Goal: Task Accomplishment & Management: Manage account settings

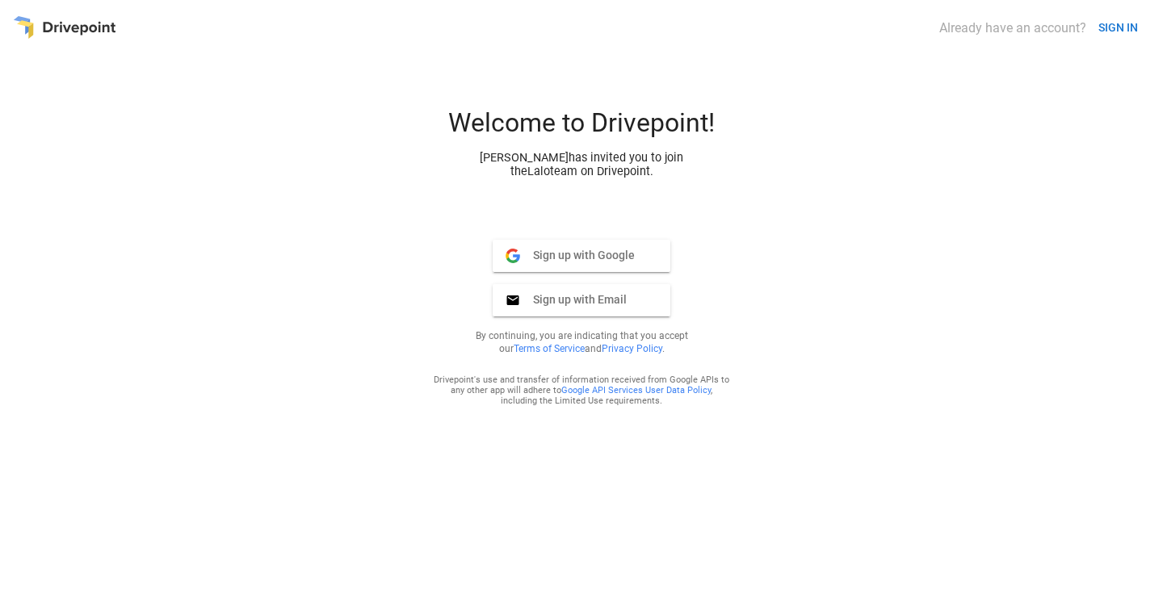
click at [1132, 31] on button "SIGN IN" at bounding box center [1118, 28] width 52 height 30
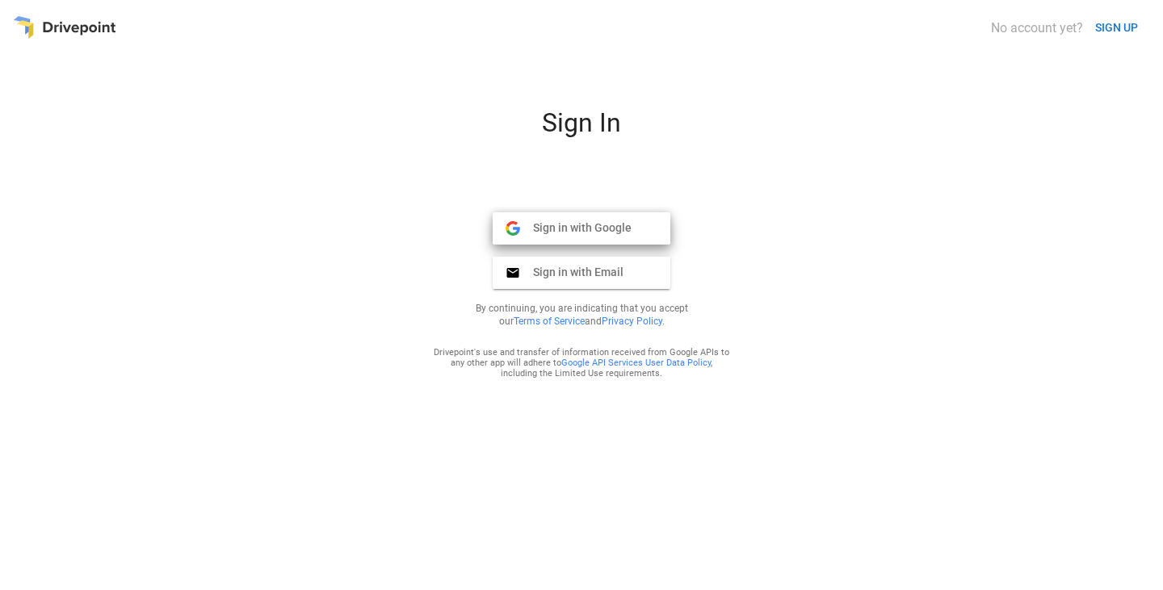
click at [622, 230] on span "Sign in with Google" at bounding box center [575, 227] width 111 height 15
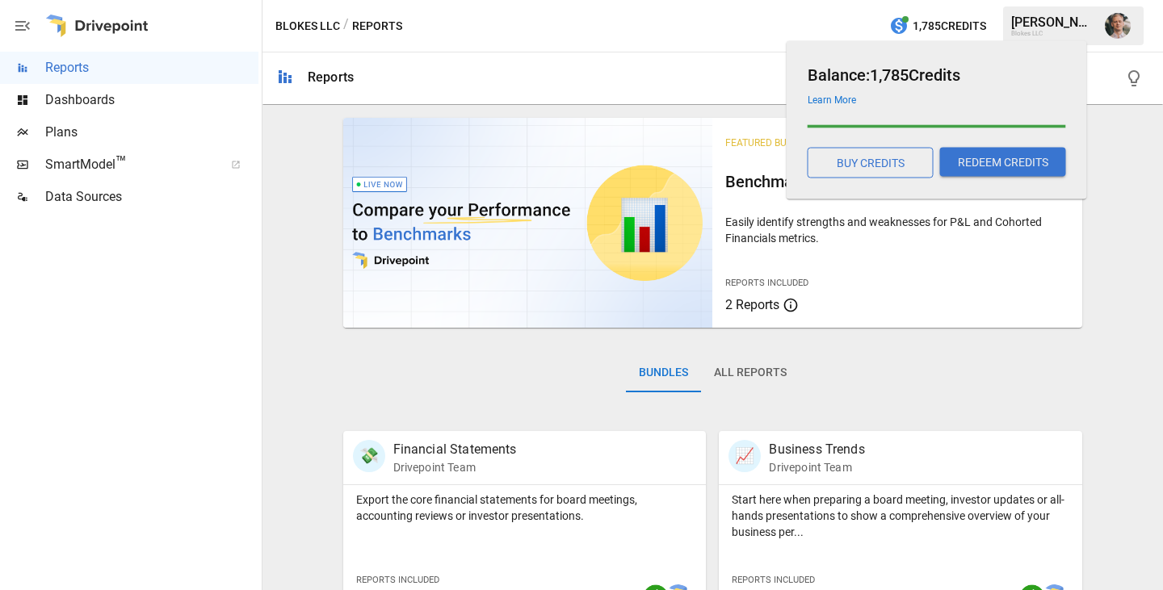
click at [955, 166] on button "REDEEM CREDITS" at bounding box center [1003, 162] width 126 height 29
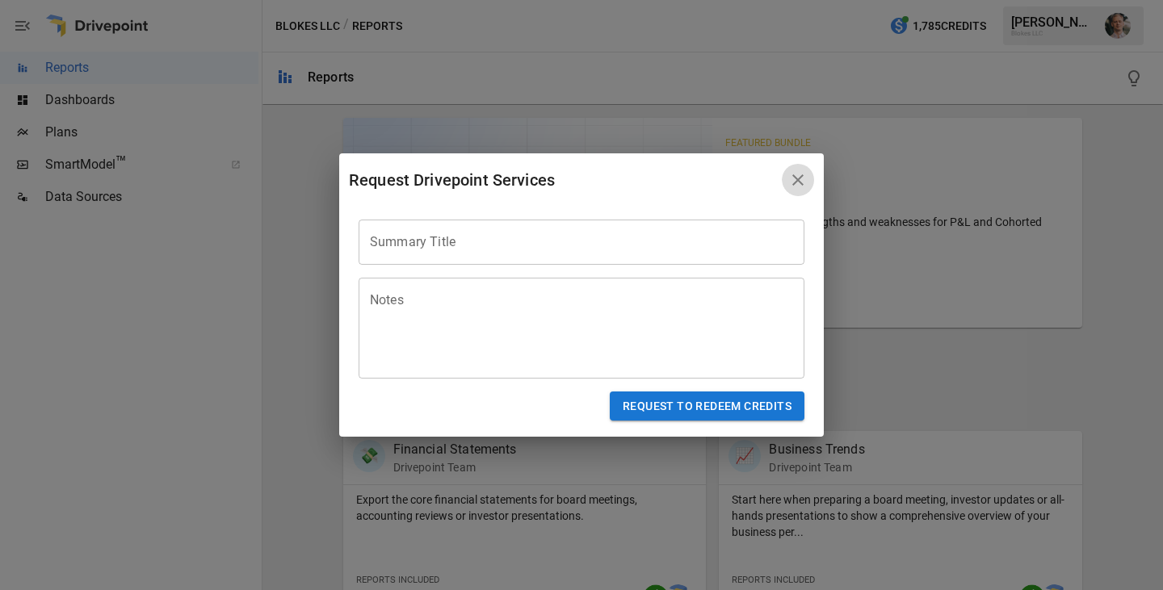
click at [808, 176] on button "button" at bounding box center [798, 180] width 32 height 32
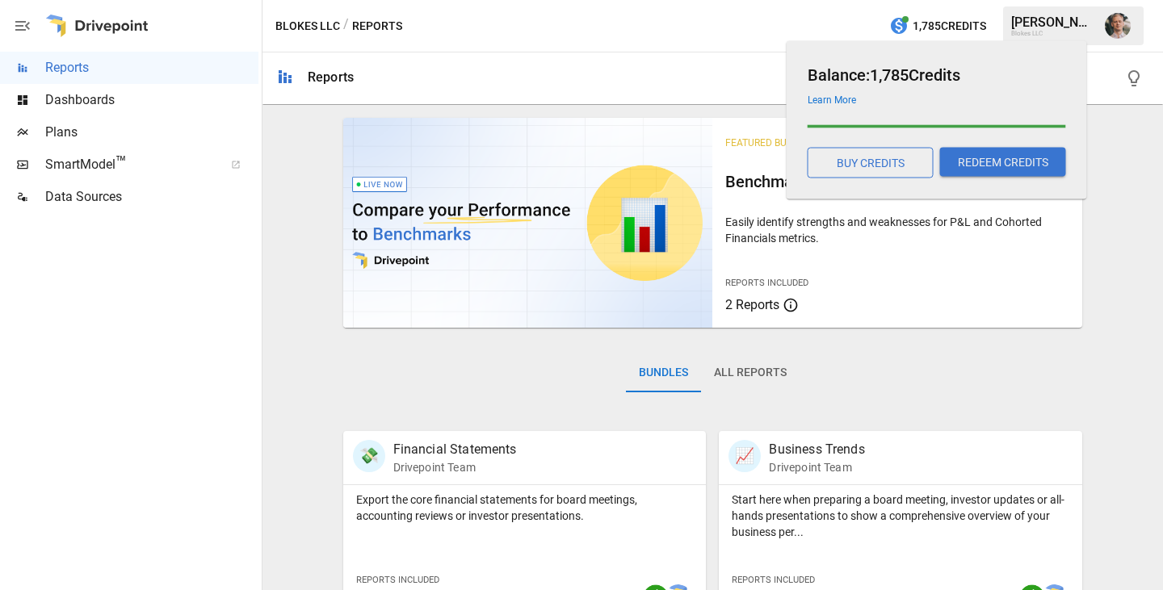
click at [837, 97] on link "Learn More" at bounding box center [832, 99] width 48 height 11
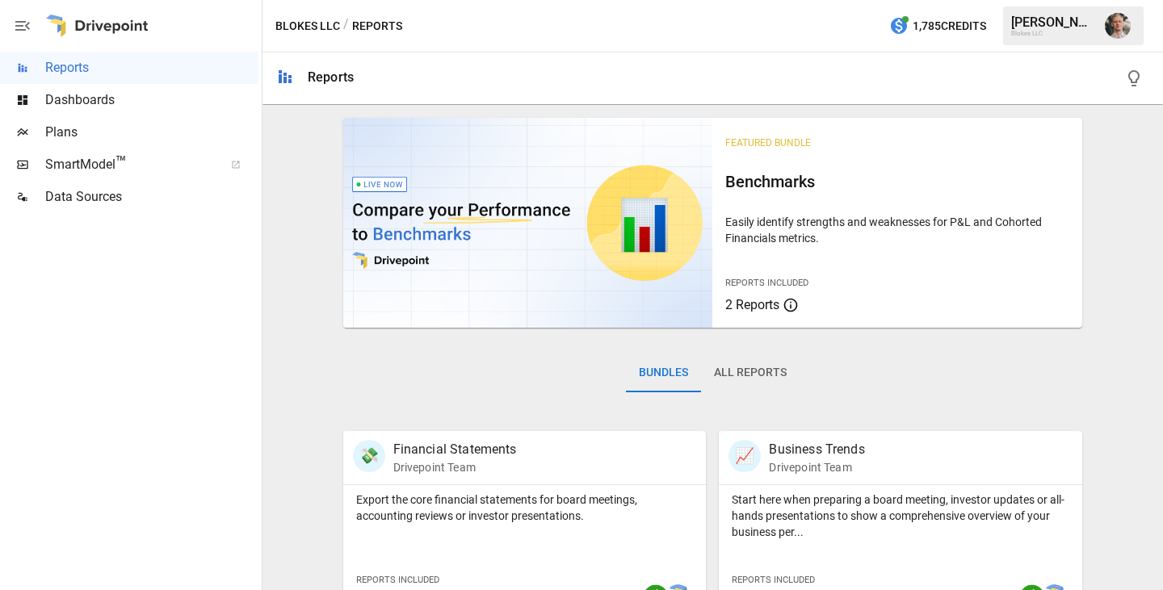
click at [1047, 34] on div "Blokes LLC" at bounding box center [1053, 33] width 84 height 7
click at [1114, 27] on img "Alexey Loganchuk" at bounding box center [1118, 26] width 26 height 26
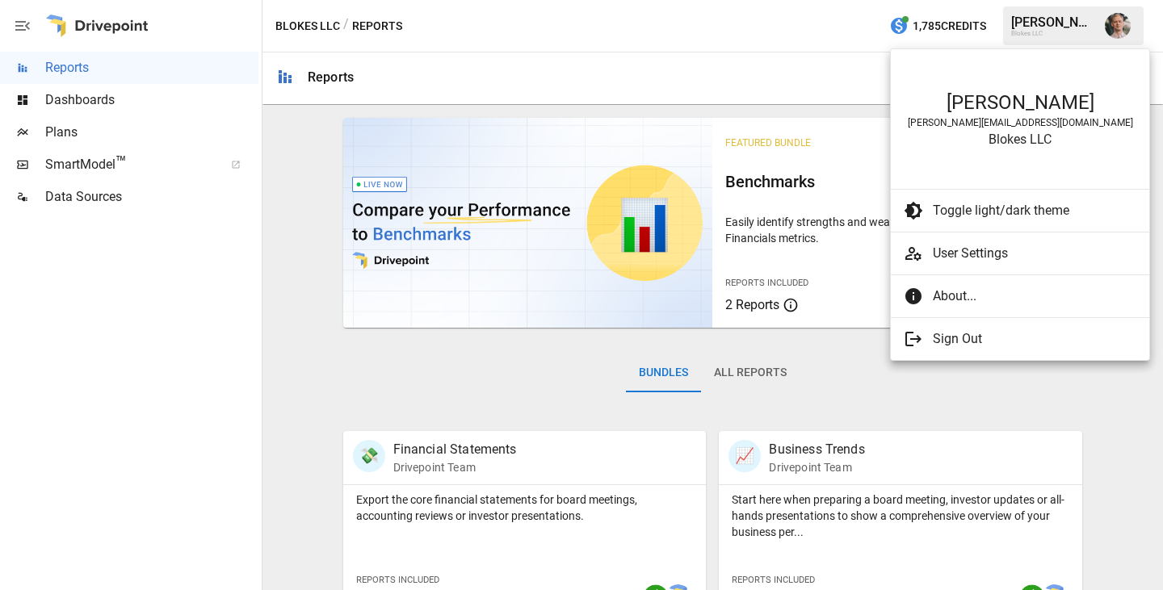
click at [388, 158] on div at bounding box center [581, 295] width 1163 height 590
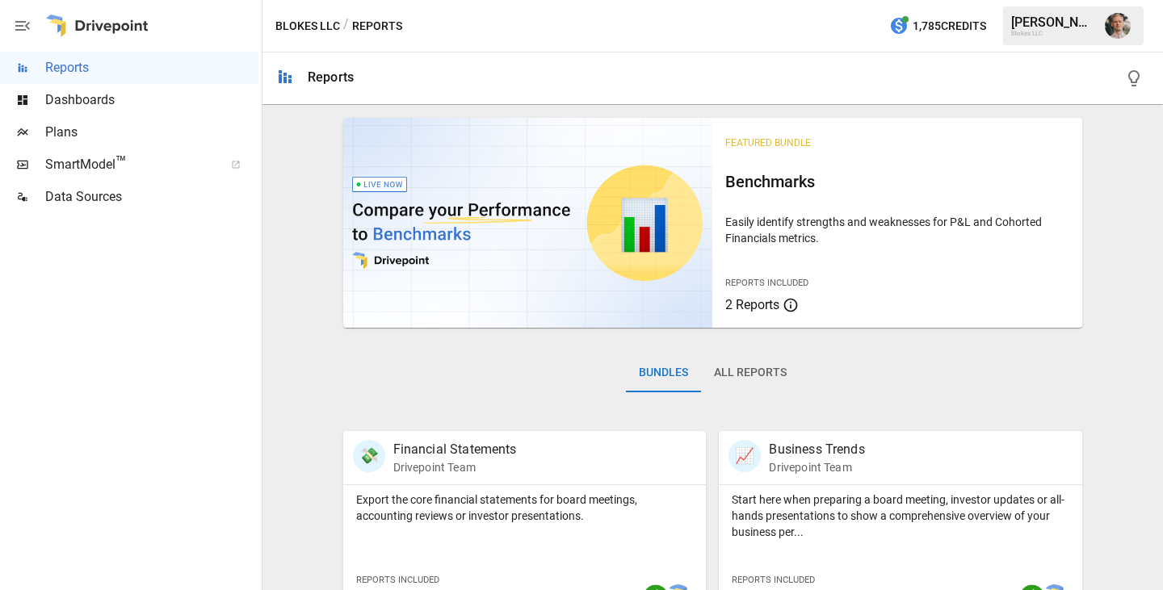
click at [20, 27] on icon "button" at bounding box center [22, 25] width 19 height 19
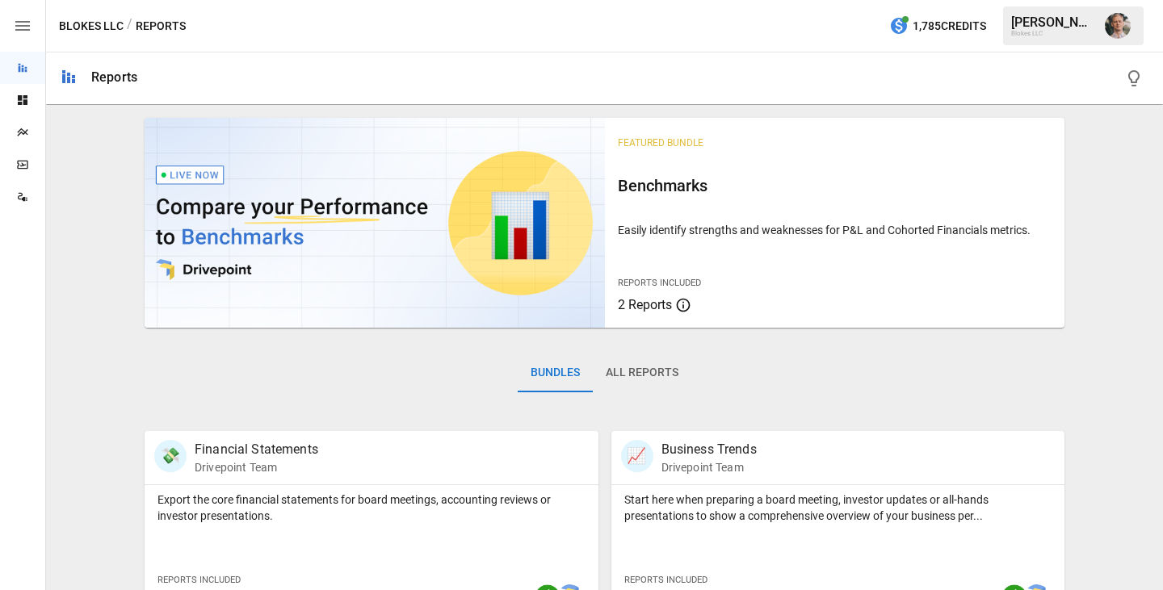
click at [20, 27] on icon "button" at bounding box center [22, 25] width 19 height 19
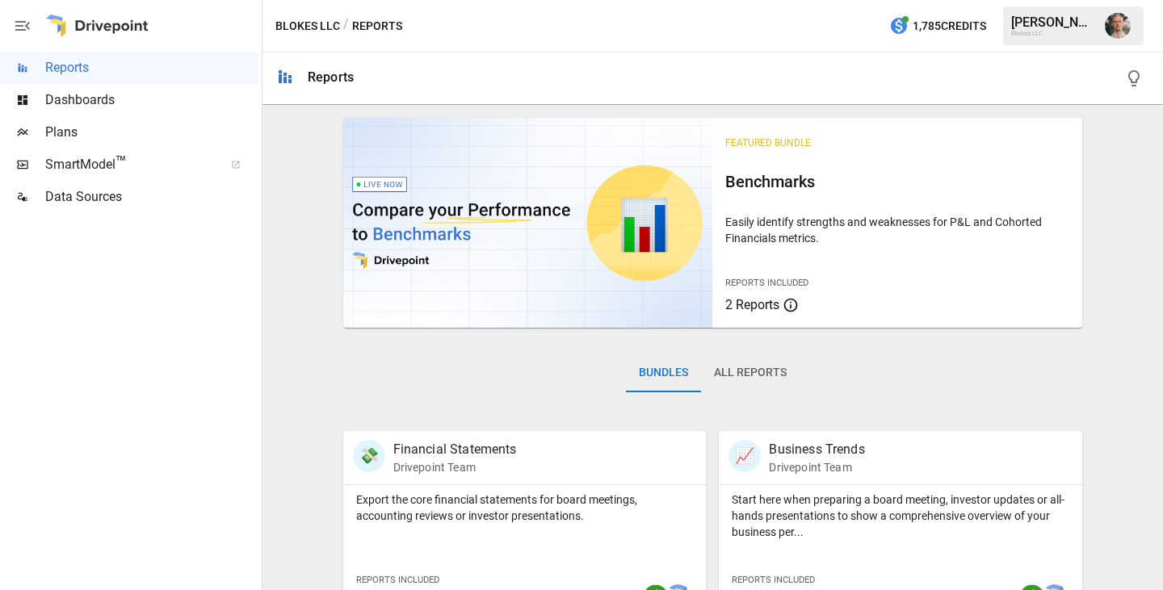
click at [328, 29] on button "Blokes LLC" at bounding box center [307, 26] width 65 height 20
click at [1118, 17] on img "Alexey Loganchuk" at bounding box center [1118, 26] width 26 height 26
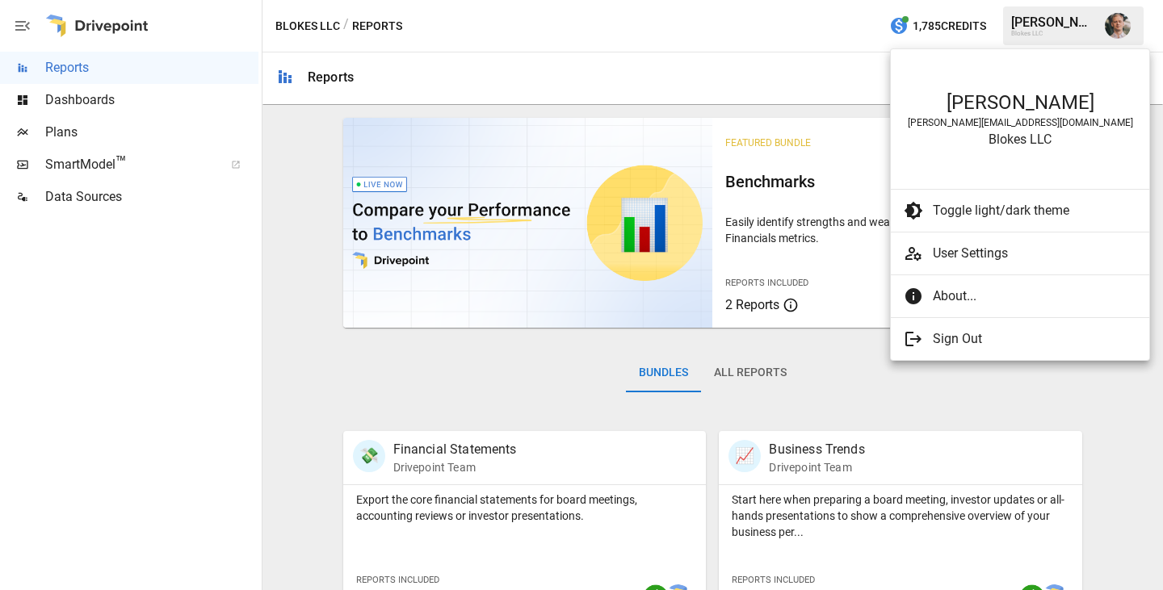
click at [1013, 132] on div "Blokes LLC" at bounding box center [1020, 139] width 226 height 15
